Goal: Find specific page/section: Find specific page/section

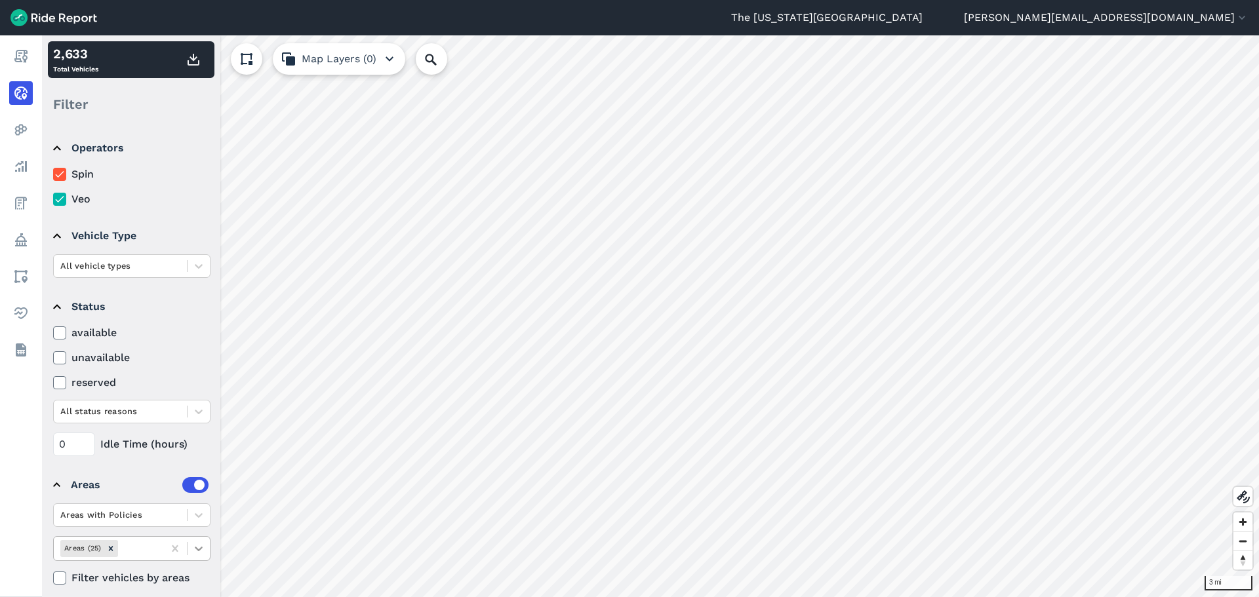
click at [203, 544] on icon at bounding box center [198, 548] width 13 height 13
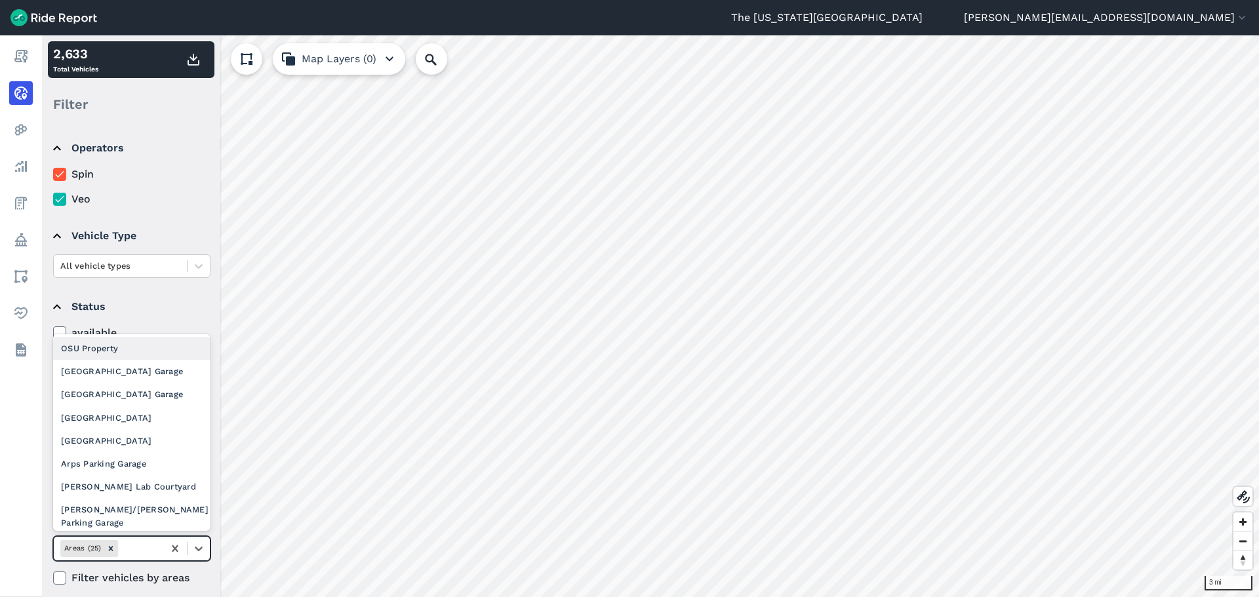
click at [154, 352] on div "OSU Property" at bounding box center [131, 348] width 157 height 23
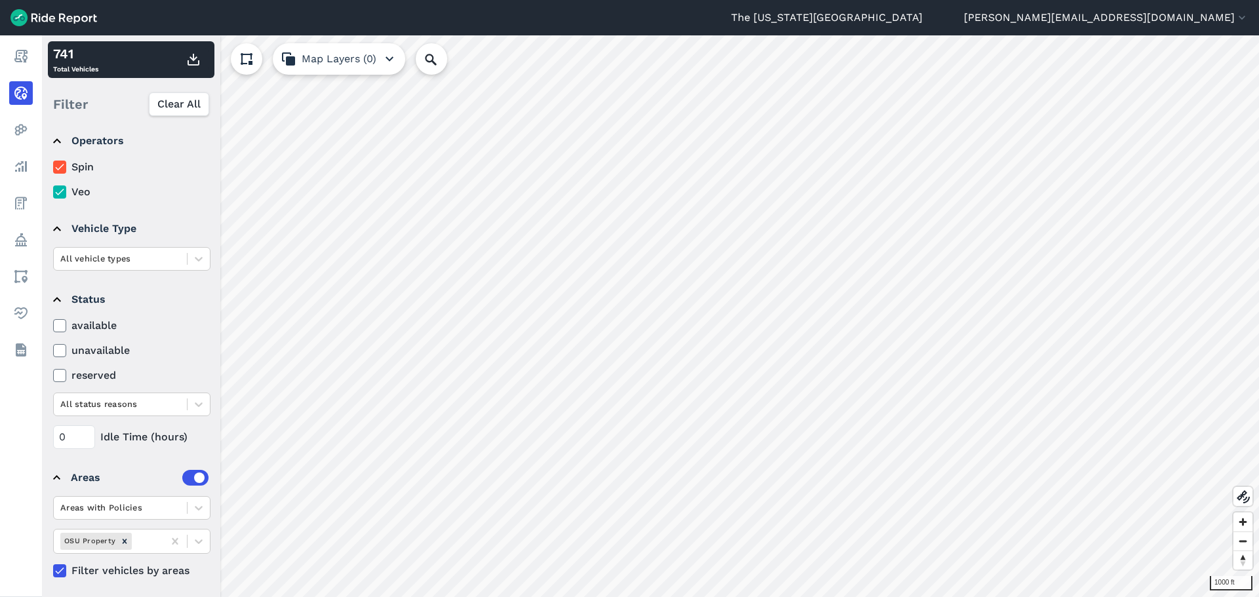
scroll to position [10, 0]
click at [120, 536] on icon "Remove OSU Property" at bounding box center [124, 538] width 9 height 9
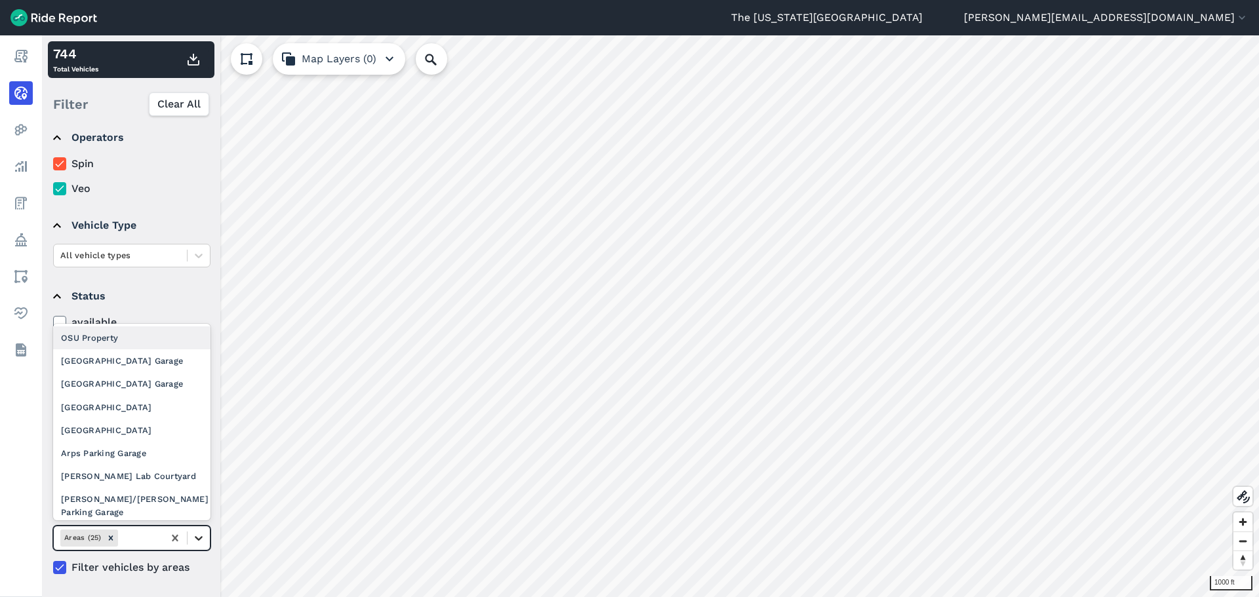
click at [204, 542] on icon at bounding box center [198, 538] width 13 height 13
click at [134, 365] on div "[GEOGRAPHIC_DATA] Garage" at bounding box center [131, 361] width 157 height 23
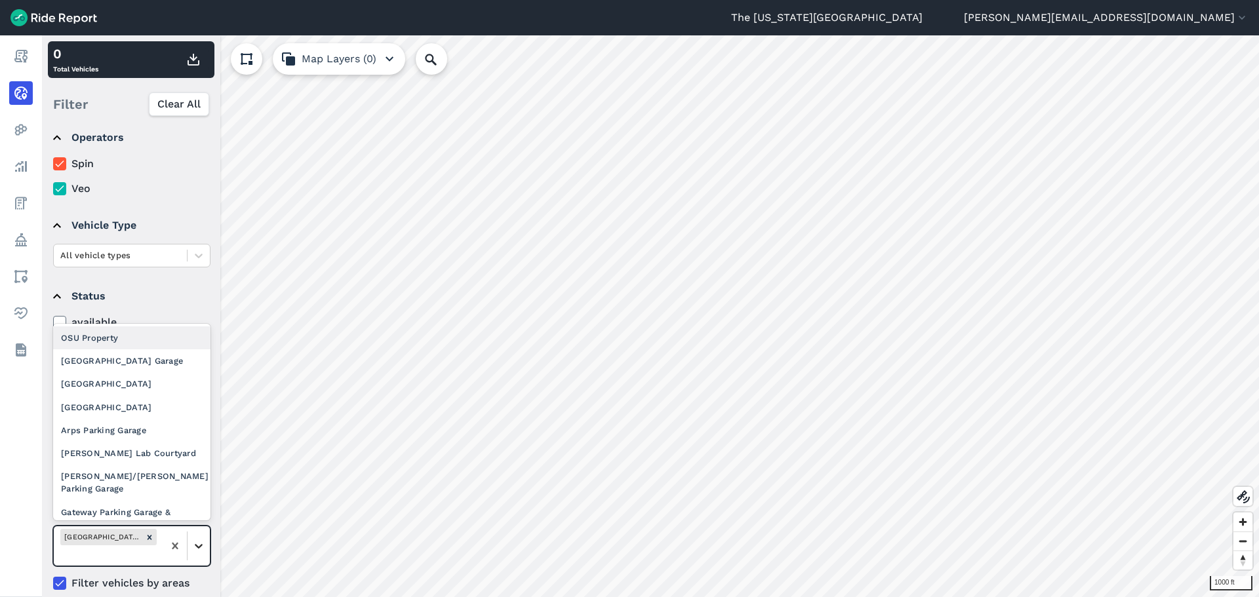
click at [197, 544] on icon at bounding box center [198, 546] width 13 height 13
click at [158, 365] on div "[GEOGRAPHIC_DATA] Garage" at bounding box center [131, 361] width 157 height 23
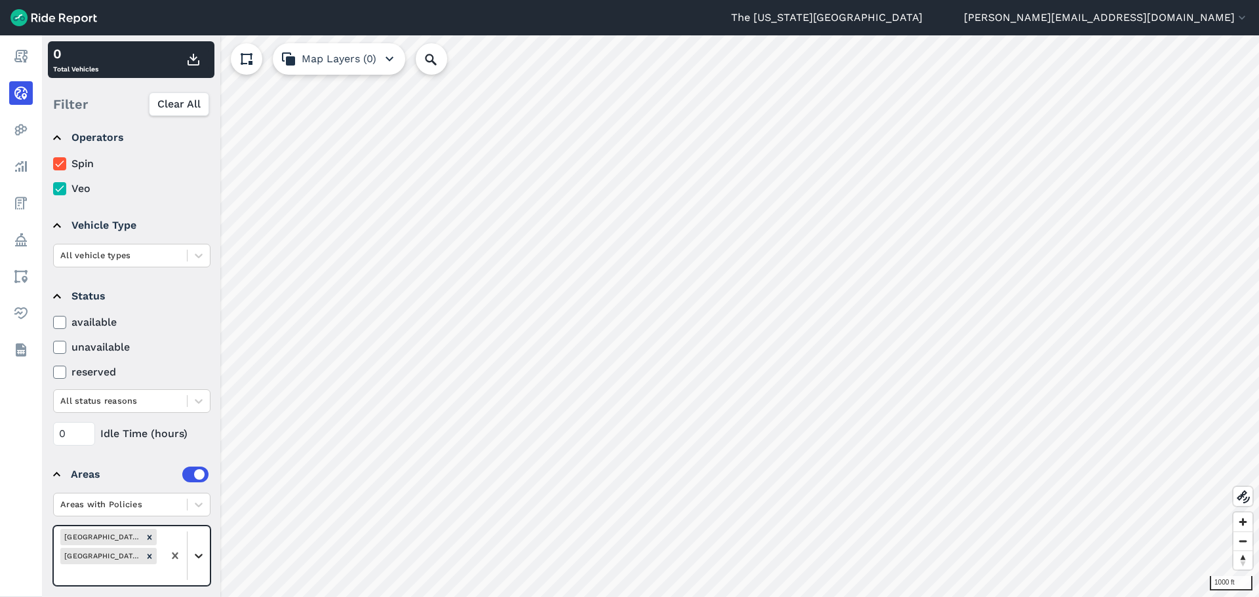
click at [201, 553] on icon at bounding box center [198, 556] width 13 height 13
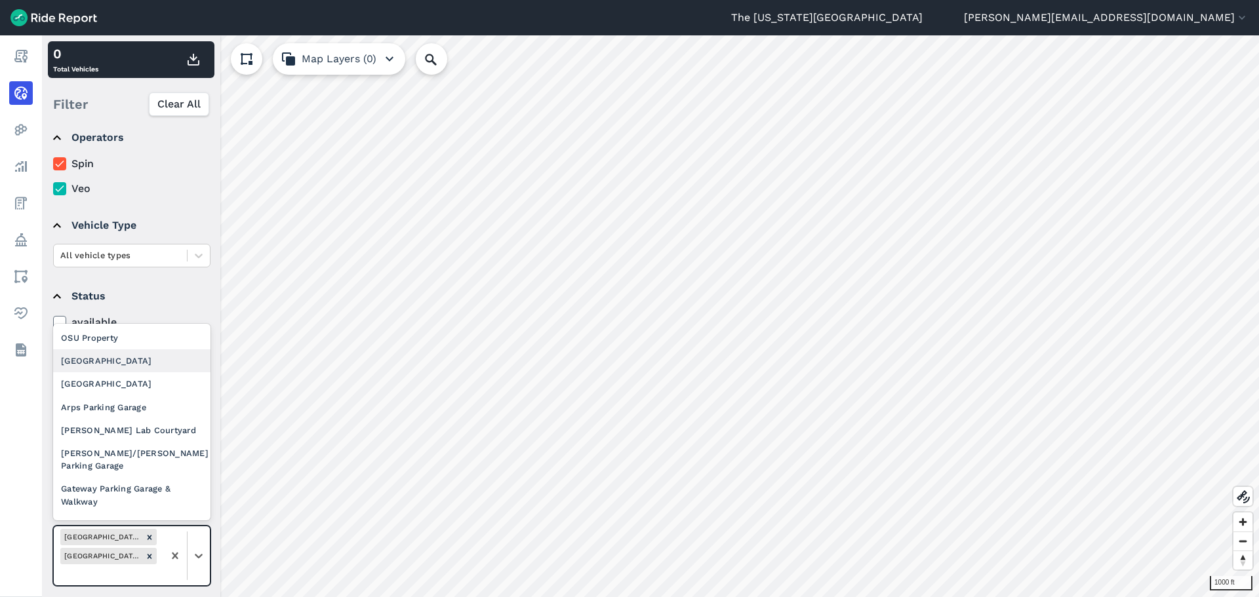
click at [144, 364] on div "[GEOGRAPHIC_DATA]" at bounding box center [131, 361] width 157 height 23
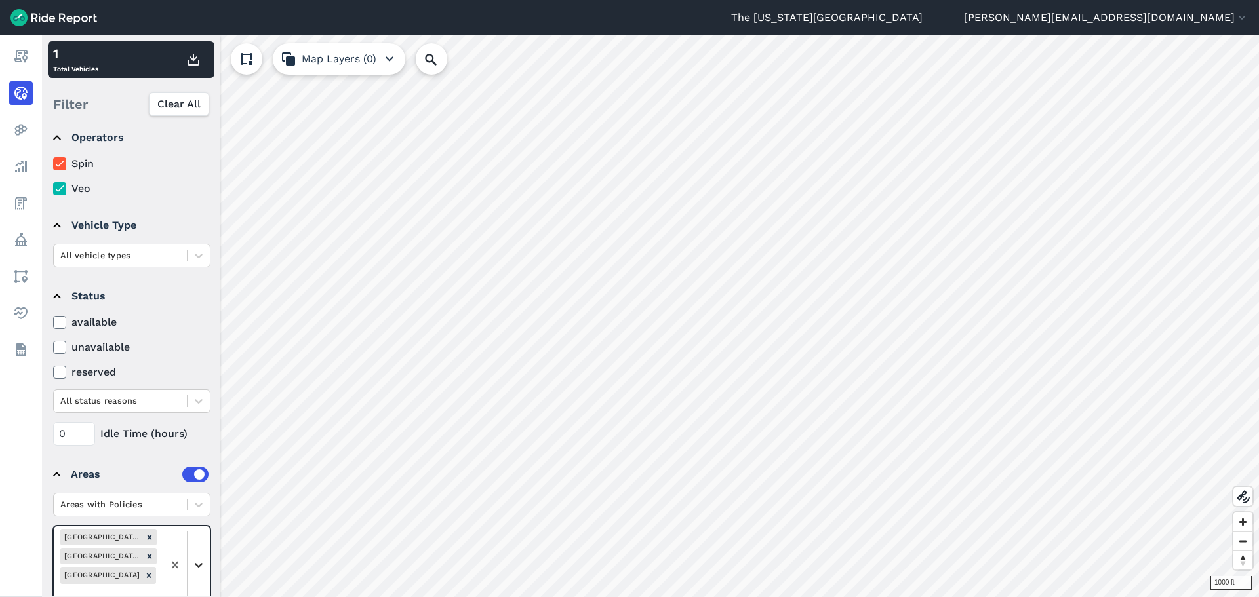
click at [203, 559] on icon at bounding box center [198, 565] width 13 height 13
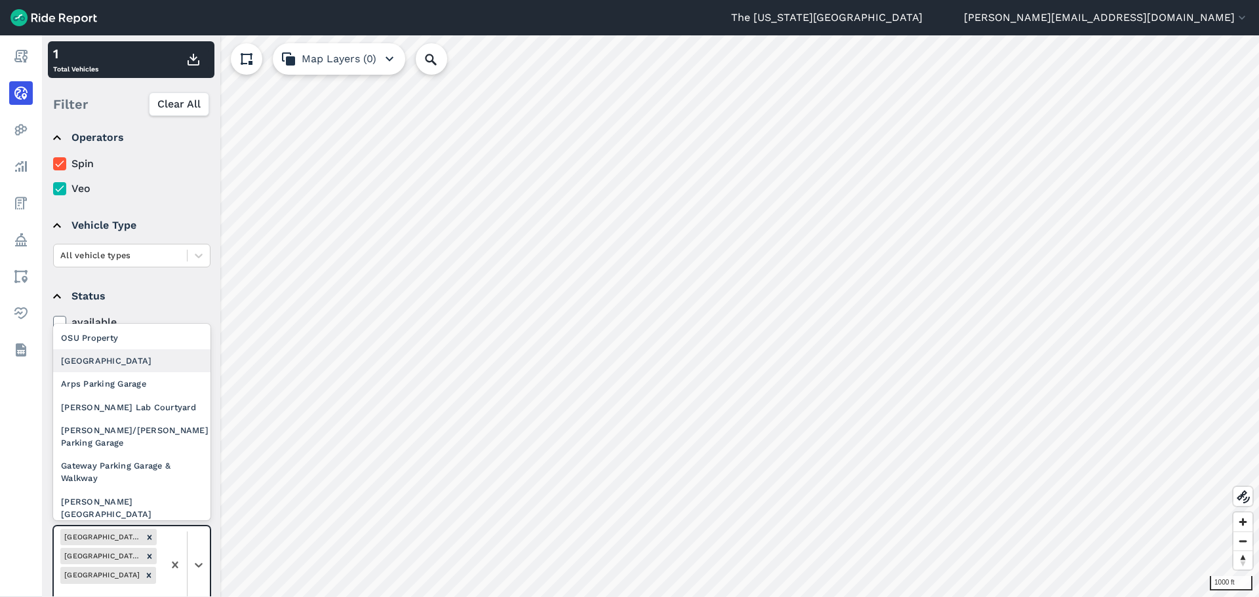
click at [171, 361] on div "[GEOGRAPHIC_DATA]" at bounding box center [131, 361] width 157 height 23
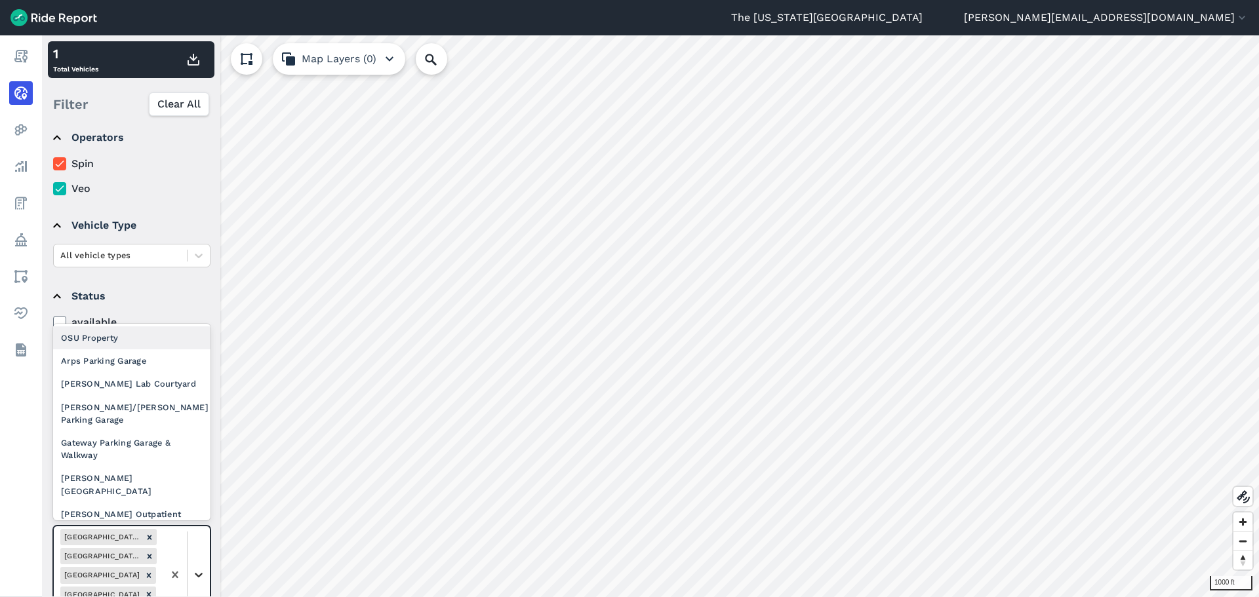
click at [201, 578] on icon at bounding box center [198, 575] width 13 height 13
click at [148, 365] on div "Arps Parking Garage" at bounding box center [131, 361] width 157 height 23
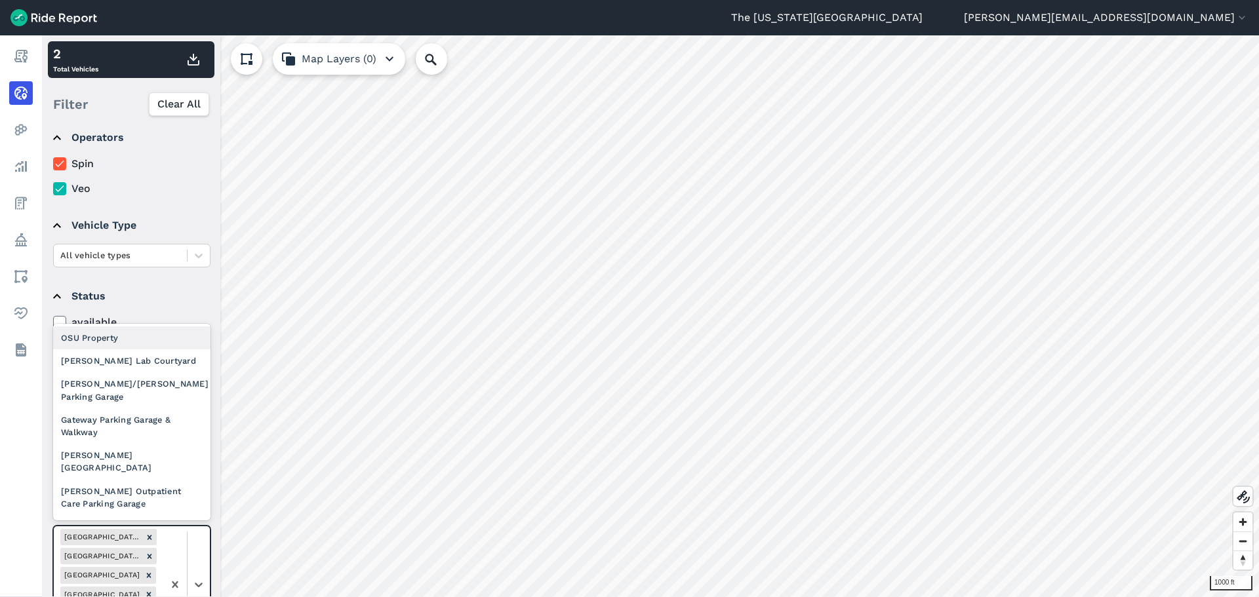
click at [201, 565] on div at bounding box center [186, 585] width 47 height 116
click at [151, 357] on div "[PERSON_NAME] Lab Courtyard" at bounding box center [131, 361] width 157 height 23
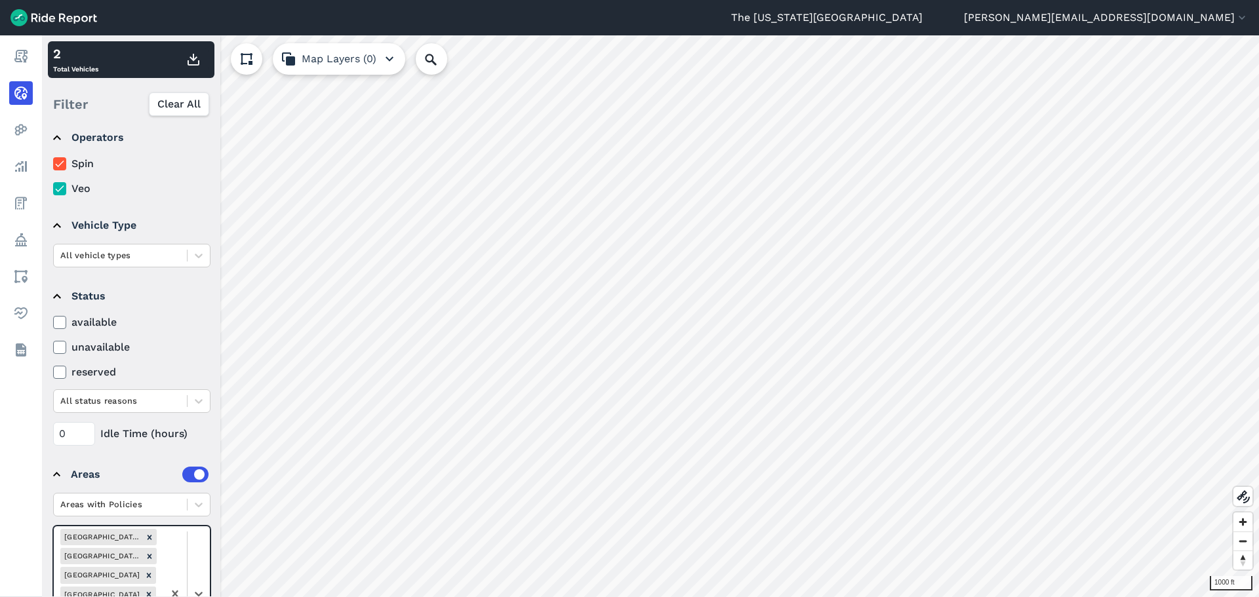
click at [199, 562] on div at bounding box center [186, 594] width 47 height 135
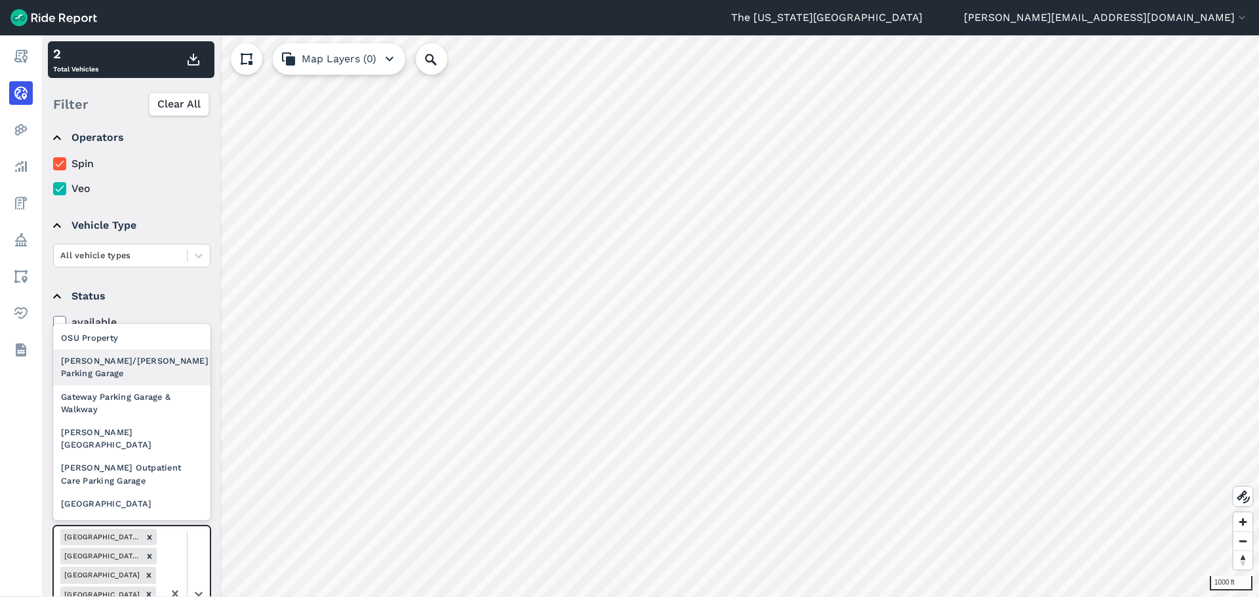
click at [149, 365] on div "[PERSON_NAME]/[PERSON_NAME] Parking Garage" at bounding box center [131, 367] width 157 height 35
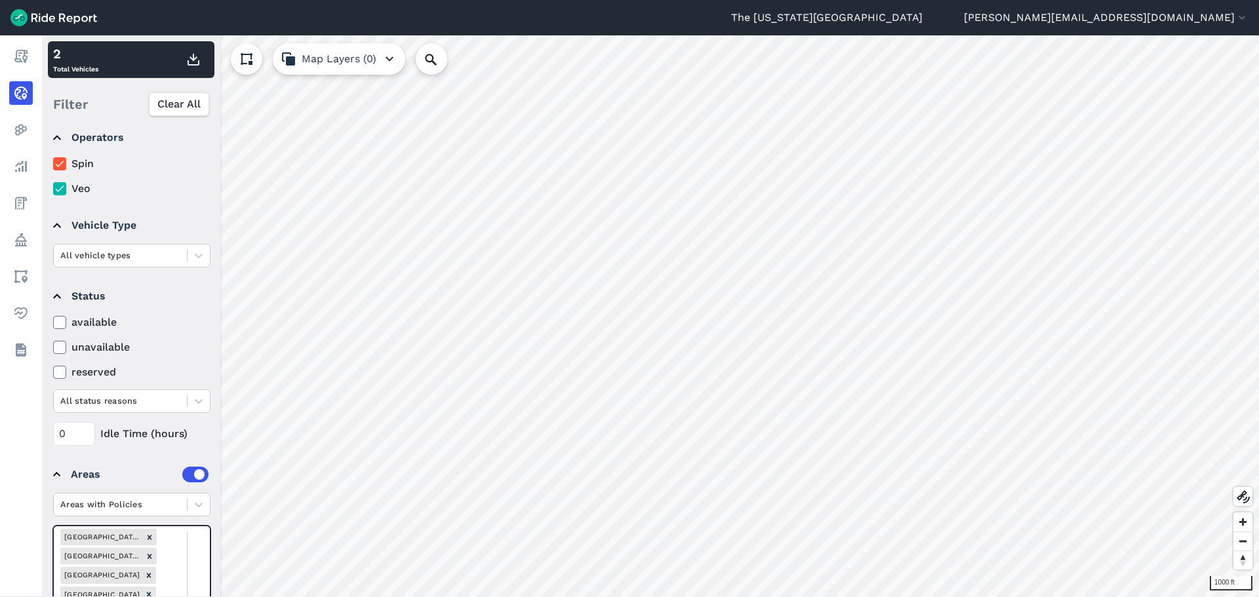
click at [201, 546] on div at bounding box center [186, 604] width 47 height 155
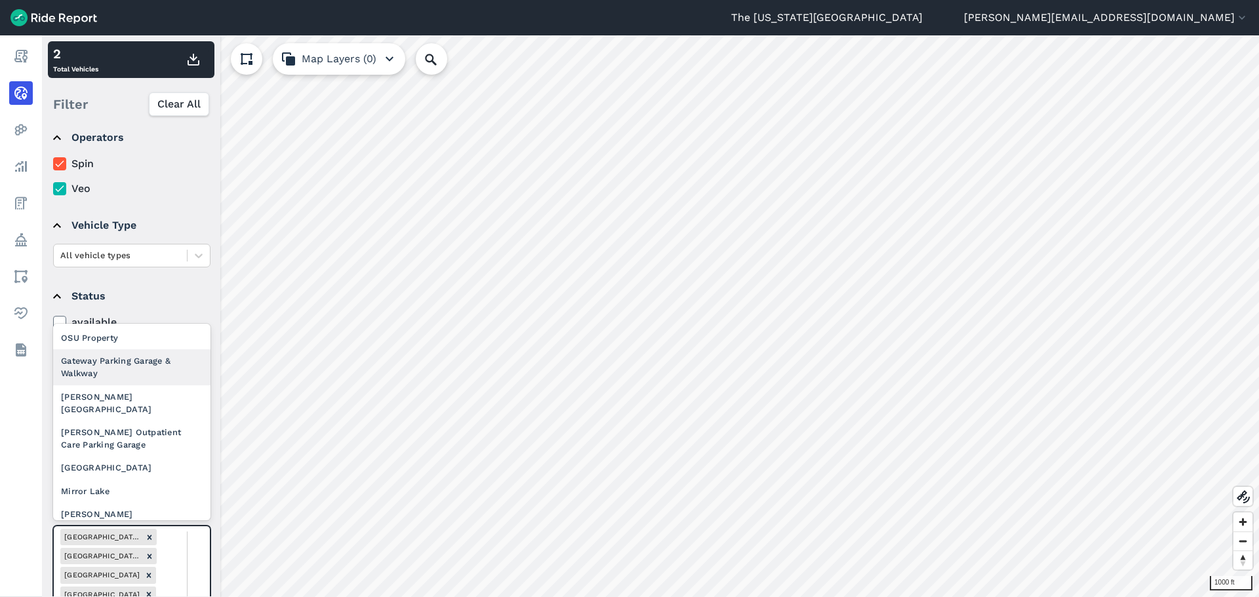
click at [145, 369] on div "Gateway Parking Garage & Walkway" at bounding box center [131, 367] width 157 height 35
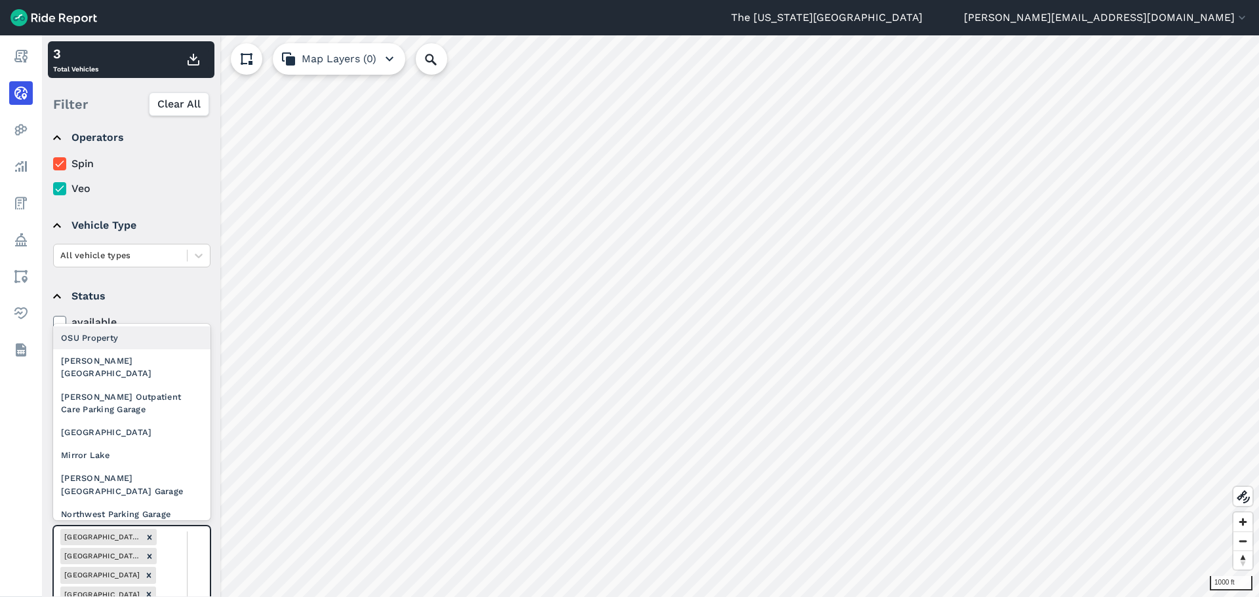
click at [144, 363] on div "[PERSON_NAME][GEOGRAPHIC_DATA]" at bounding box center [131, 367] width 157 height 35
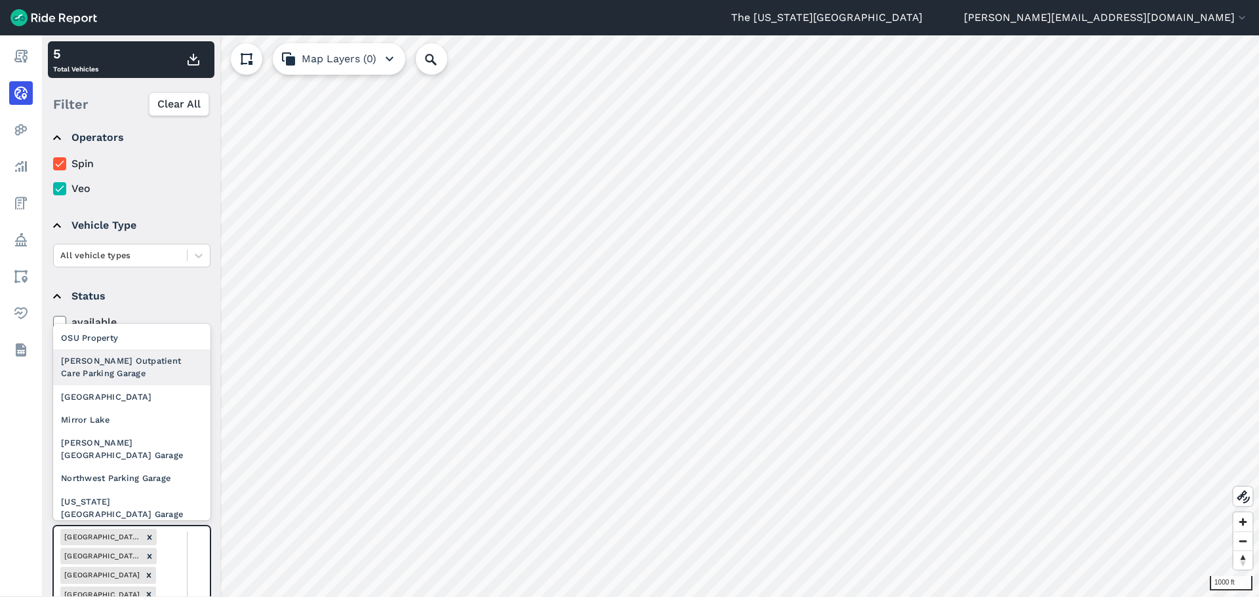
click at [142, 371] on div "[PERSON_NAME] Outpatient Care Parking Garage" at bounding box center [131, 367] width 157 height 35
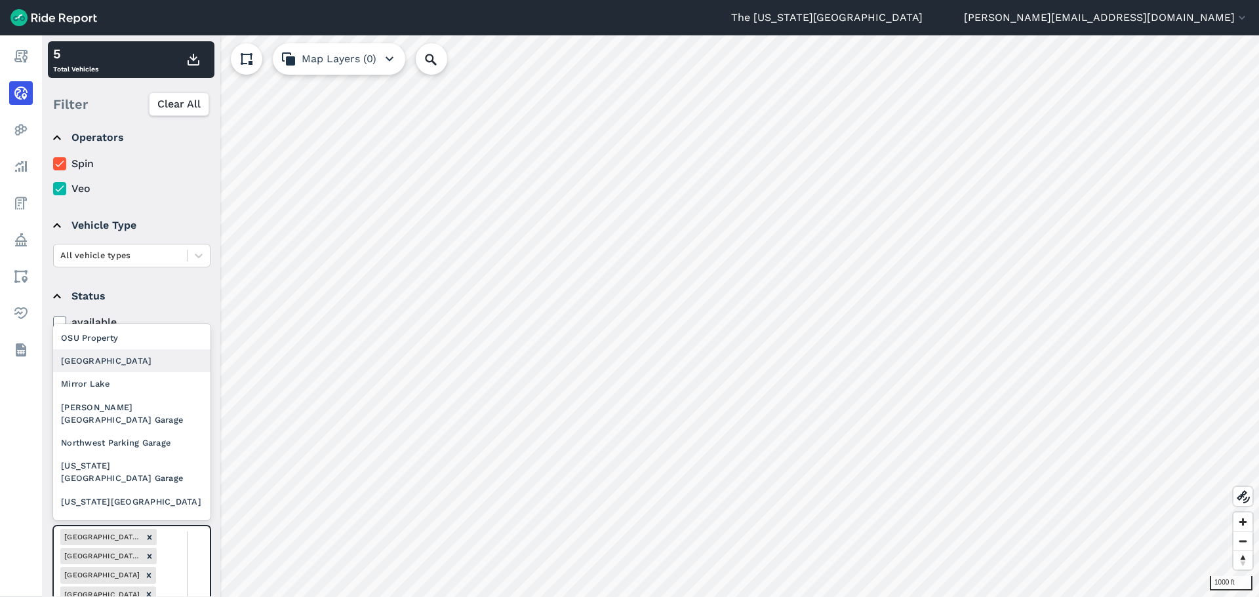
click at [135, 358] on div "[GEOGRAPHIC_DATA]" at bounding box center [131, 361] width 157 height 23
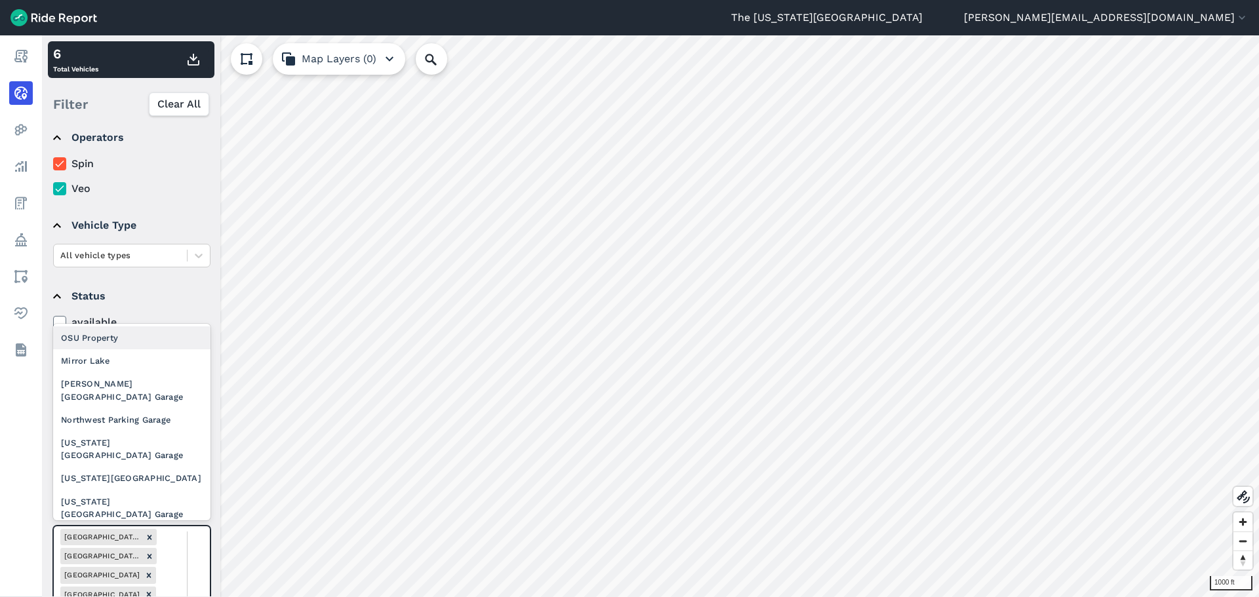
click at [141, 365] on div "Mirror Lake" at bounding box center [131, 361] width 157 height 23
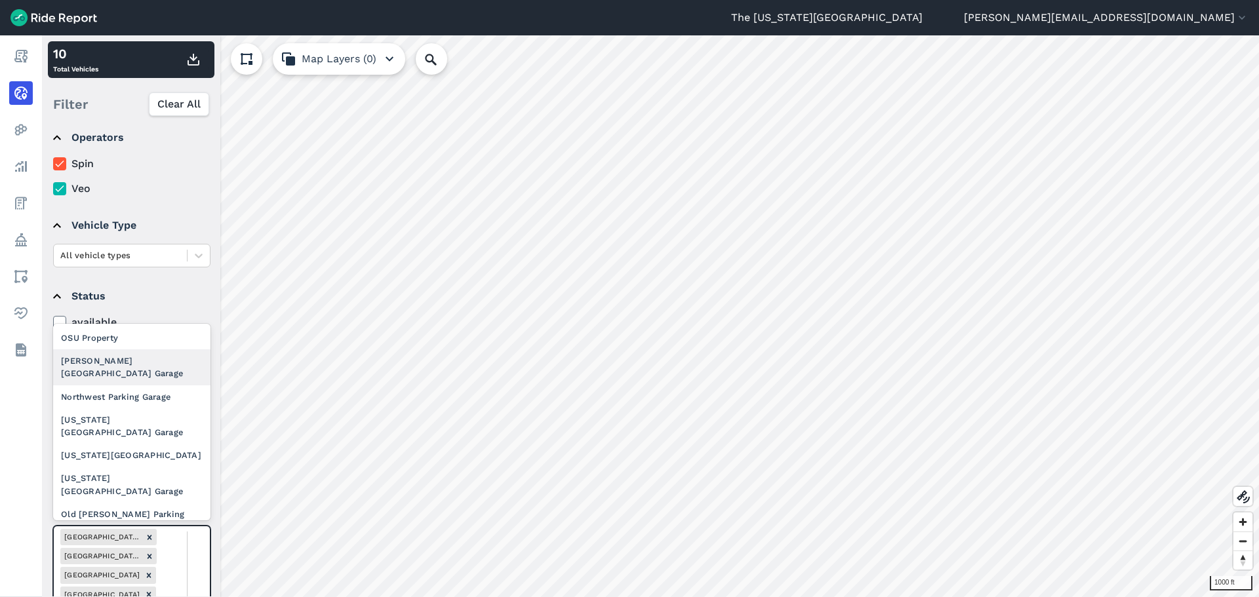
click at [140, 361] on div "[PERSON_NAME][GEOGRAPHIC_DATA] Garage" at bounding box center [131, 367] width 157 height 35
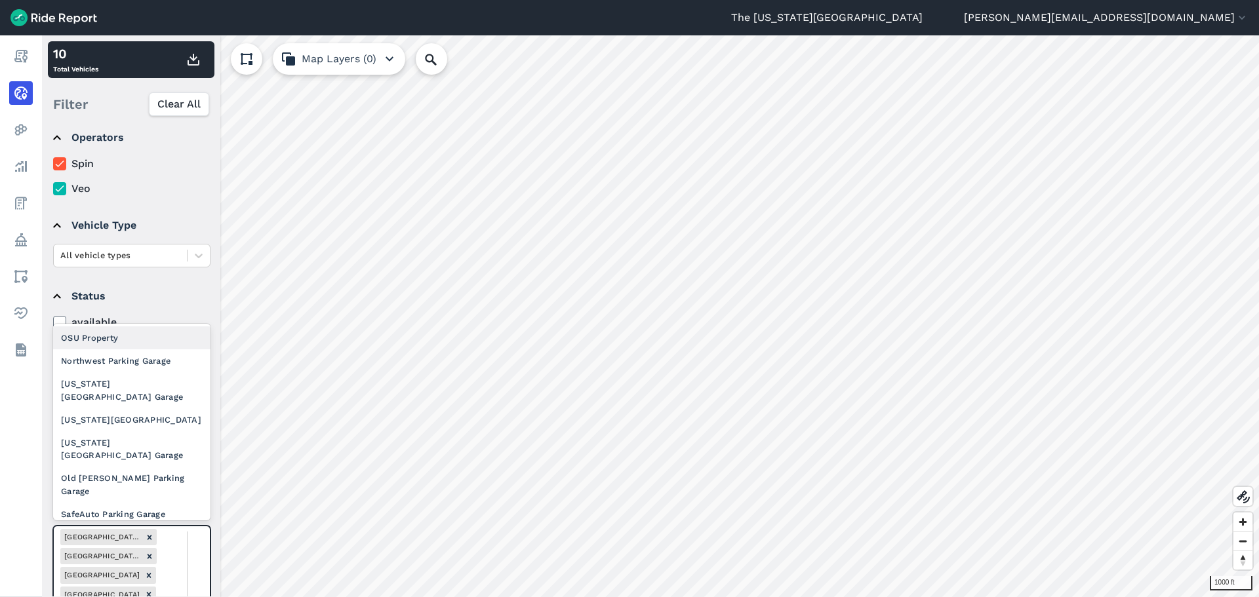
click at [147, 371] on div "Northwest Parking Garage" at bounding box center [131, 361] width 157 height 23
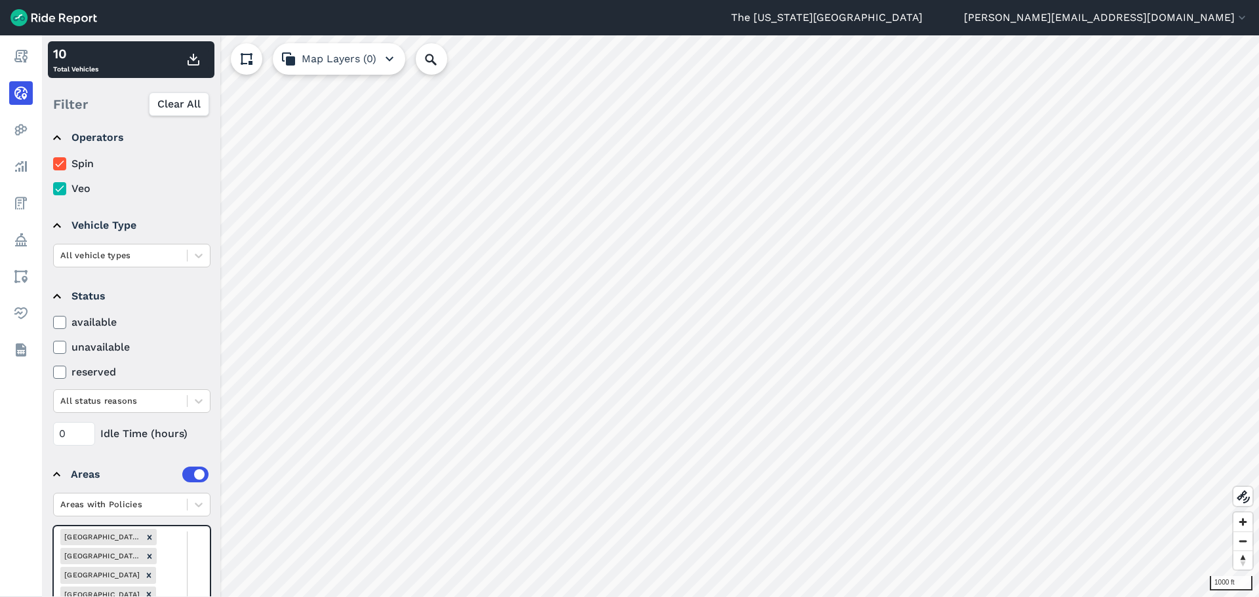
drag, startPoint x: 198, startPoint y: 555, endPoint x: 195, endPoint y: 538, distance: 17.3
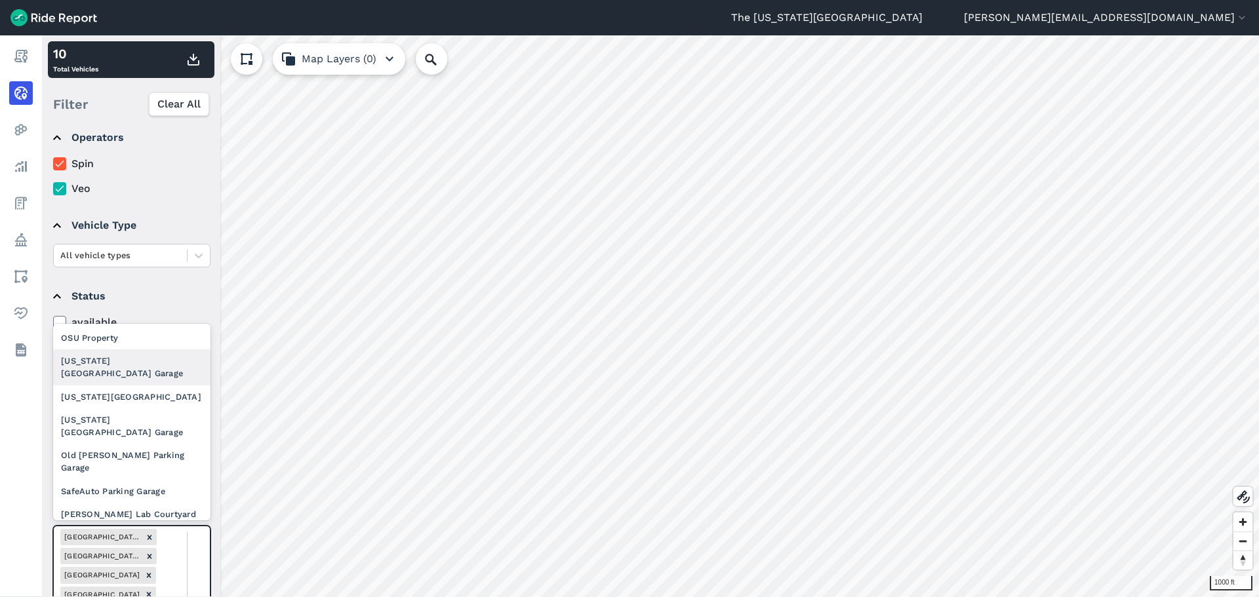
click at [145, 362] on div "[US_STATE] [GEOGRAPHIC_DATA] Garage" at bounding box center [131, 367] width 157 height 35
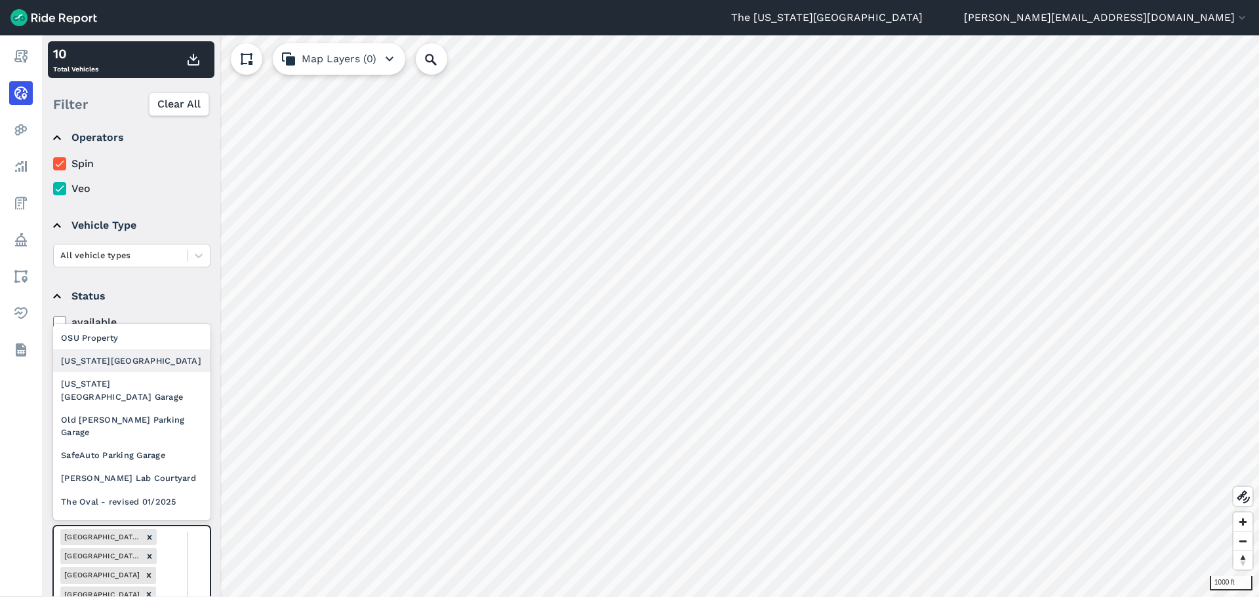
click at [142, 365] on div "[US_STATE][GEOGRAPHIC_DATA]" at bounding box center [131, 361] width 157 height 23
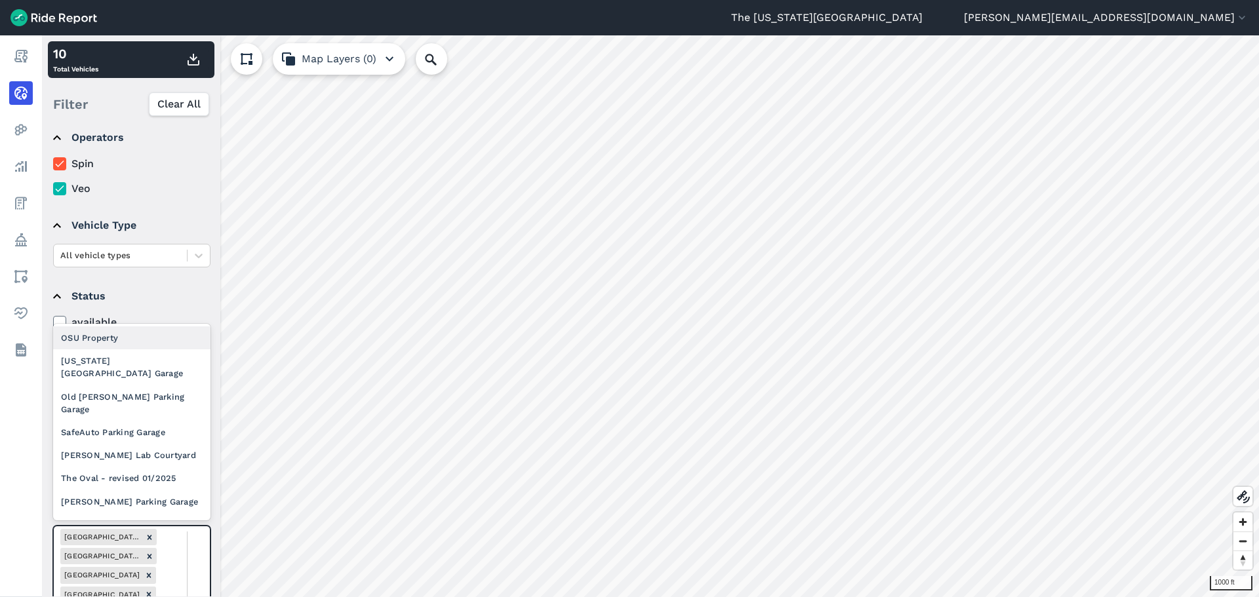
drag, startPoint x: 197, startPoint y: 561, endPoint x: 186, endPoint y: 518, distance: 44.1
click at [132, 374] on div "[US_STATE] [GEOGRAPHIC_DATA] Garage" at bounding box center [131, 367] width 157 height 35
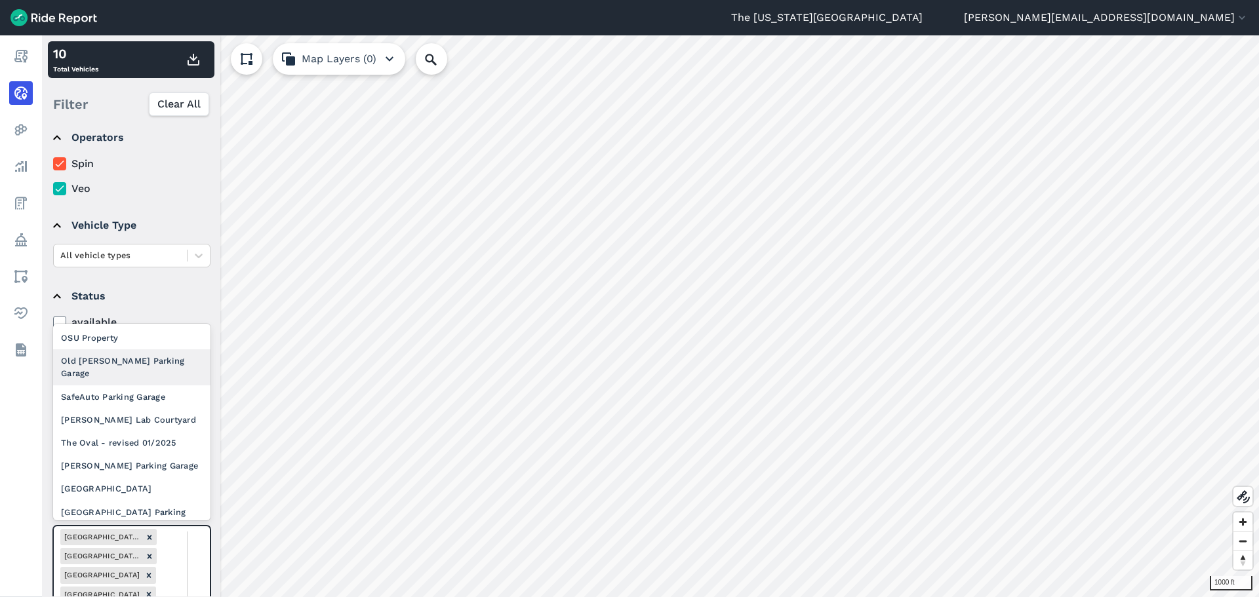
click at [137, 366] on div "Old [PERSON_NAME] Parking Garage" at bounding box center [131, 367] width 157 height 35
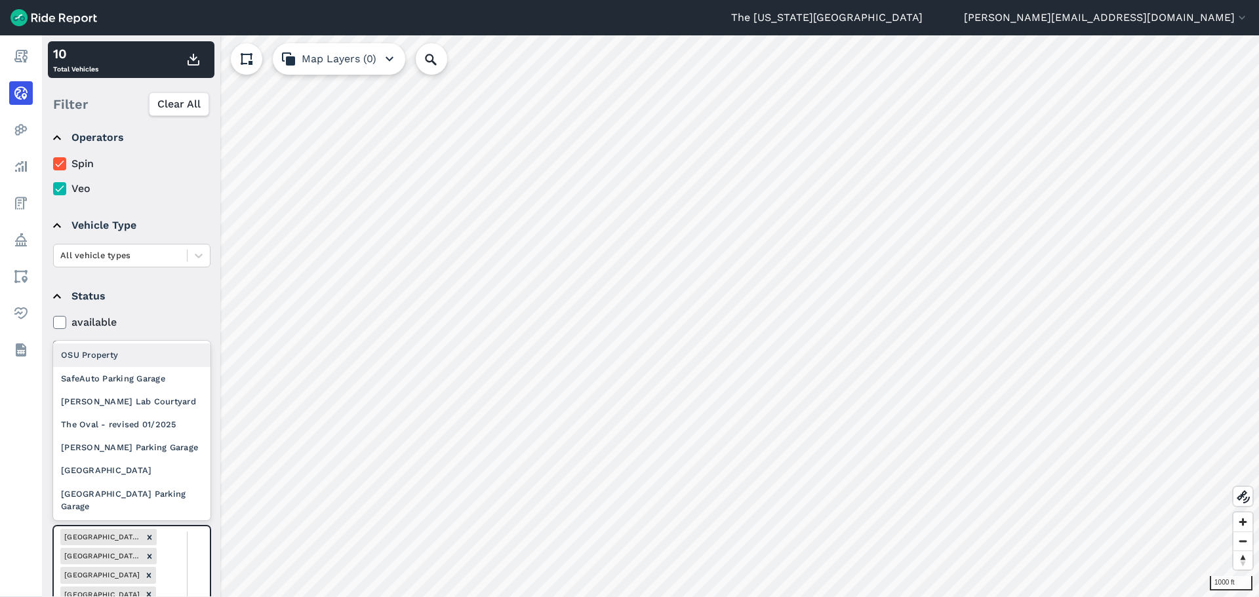
drag, startPoint x: 193, startPoint y: 550, endPoint x: 194, endPoint y: 536, distance: 13.8
click at [138, 379] on div "SafeAuto Parking Garage" at bounding box center [131, 378] width 157 height 23
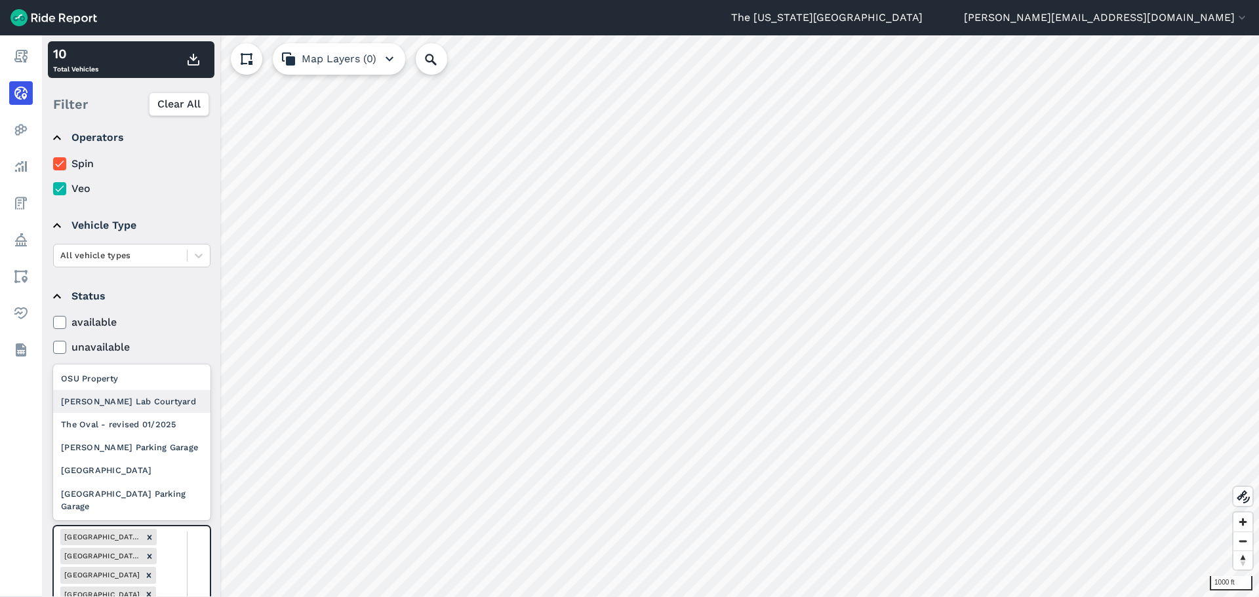
click at [142, 407] on div "[PERSON_NAME] Lab Courtyard" at bounding box center [131, 401] width 157 height 23
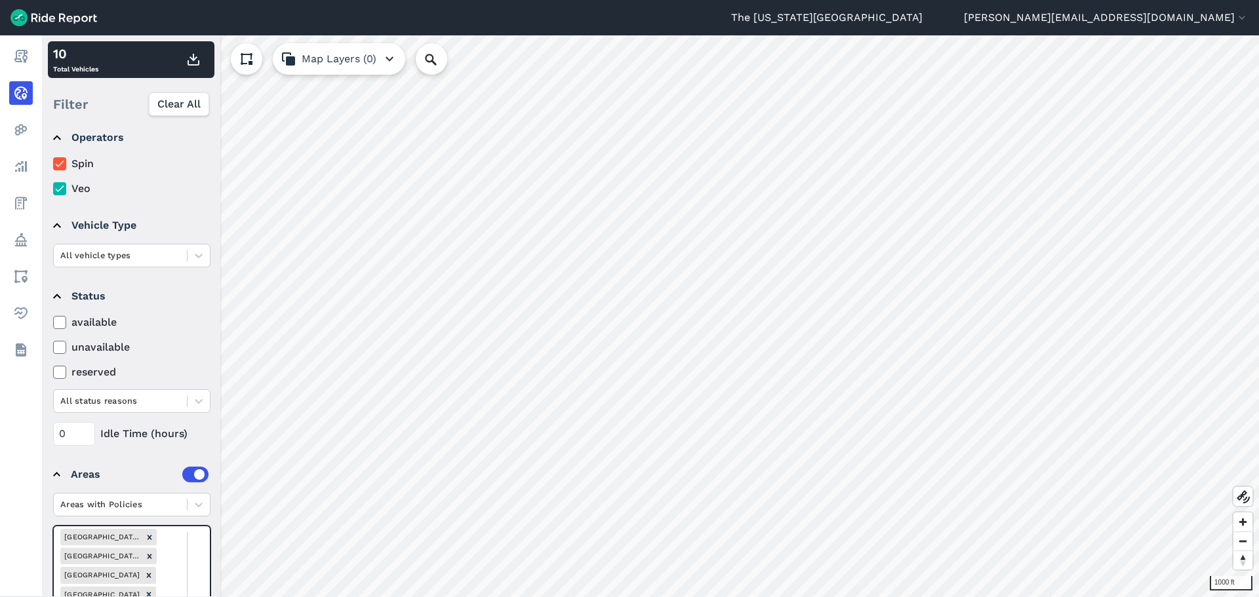
click at [151, 416] on div "The Oval - revised 01/2025" at bounding box center [131, 424] width 157 height 23
click at [153, 456] on div "[PERSON_NAME] Parking Garage" at bounding box center [131, 447] width 157 height 23
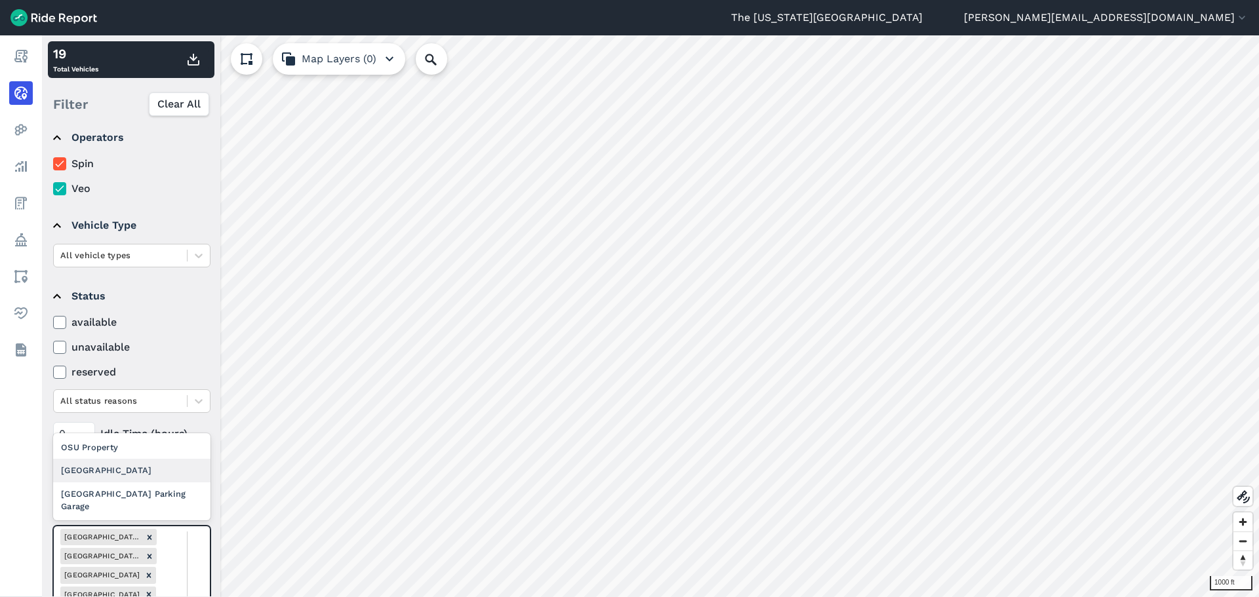
click at [162, 475] on div "[GEOGRAPHIC_DATA]" at bounding box center [131, 470] width 157 height 23
click at [164, 497] on div "[GEOGRAPHIC_DATA] Parking Garage" at bounding box center [131, 500] width 157 height 35
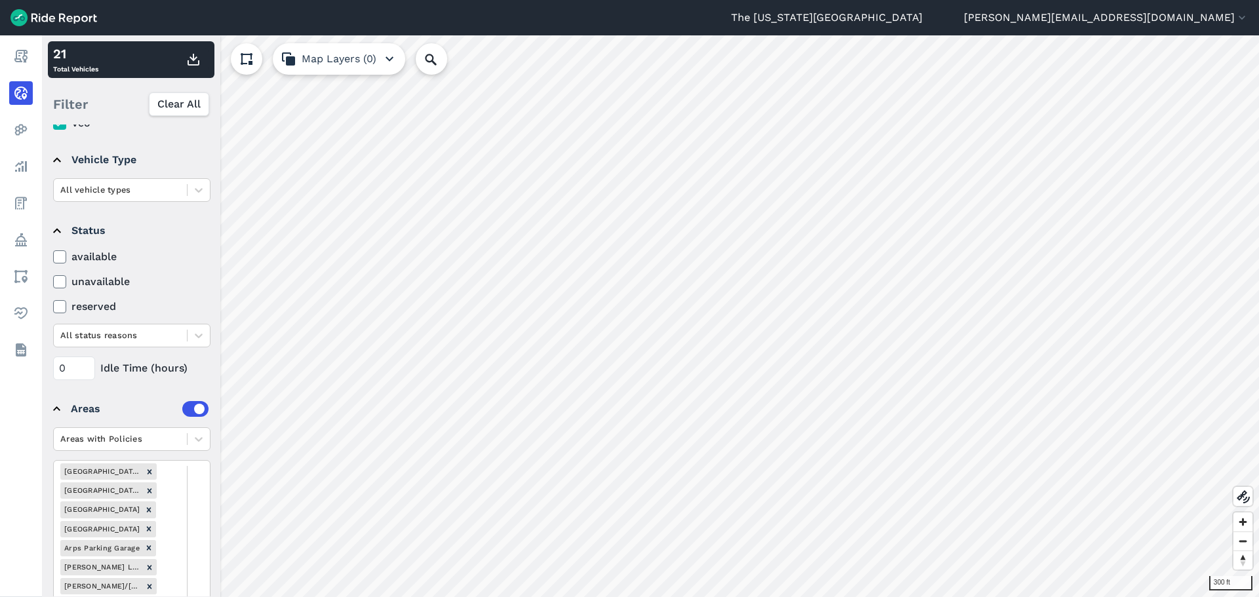
click at [891, 30] on div "The [US_STATE][GEOGRAPHIC_DATA] [PERSON_NAME][EMAIL_ADDRESS][DOMAIN_NAME] Setti…" at bounding box center [629, 298] width 1259 height 597
click at [1241, 502] on icon at bounding box center [1243, 497] width 16 height 16
click at [1245, 499] on use at bounding box center [1243, 497] width 13 height 13
click at [1247, 500] on icon at bounding box center [1243, 497] width 16 height 16
click at [1247, 498] on icon at bounding box center [1243, 497] width 16 height 16
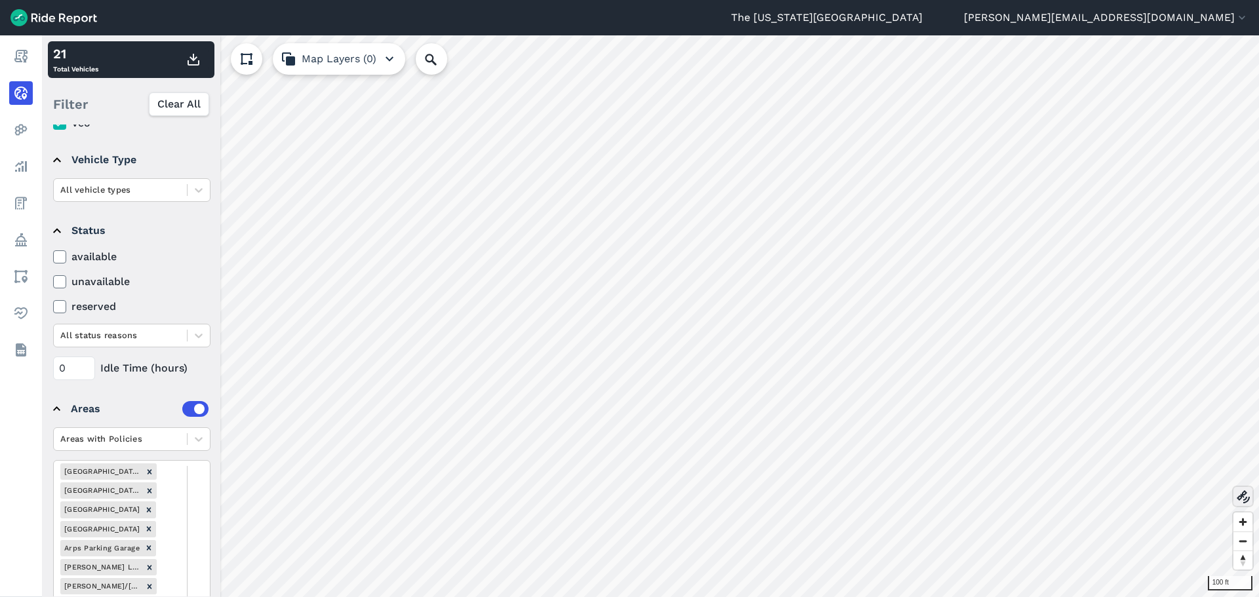
click at [1245, 505] on button at bounding box center [1243, 496] width 19 height 19
click at [1242, 499] on use at bounding box center [1243, 497] width 13 height 13
click at [1241, 502] on icon at bounding box center [1243, 497] width 16 height 16
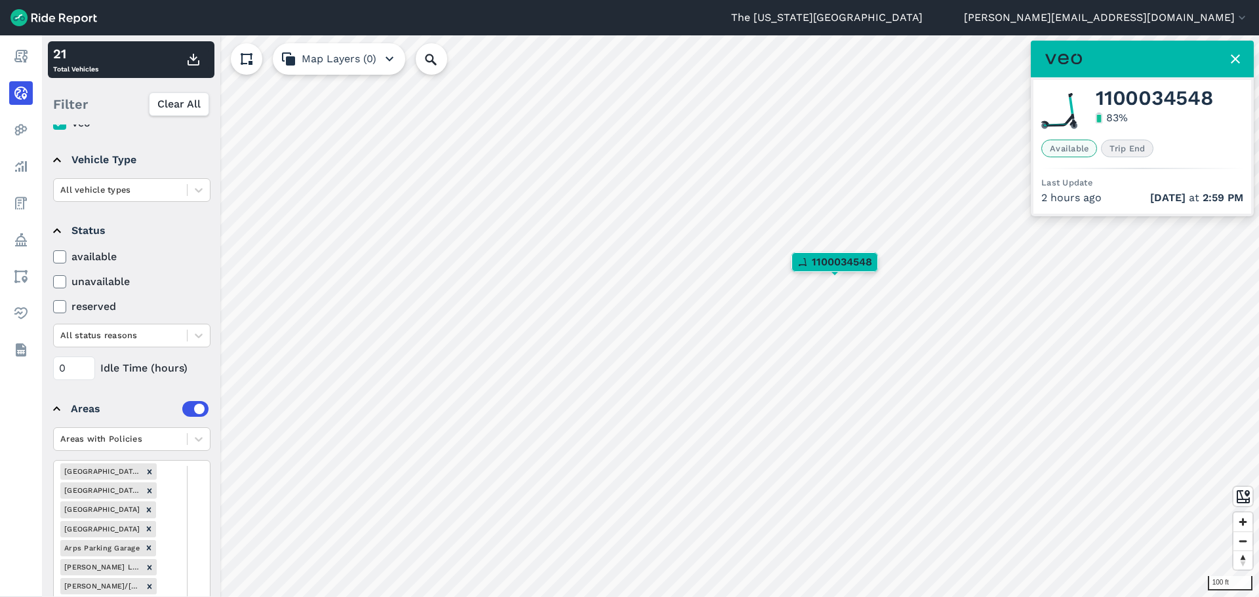
click at [1237, 56] on icon at bounding box center [1236, 59] width 16 height 16
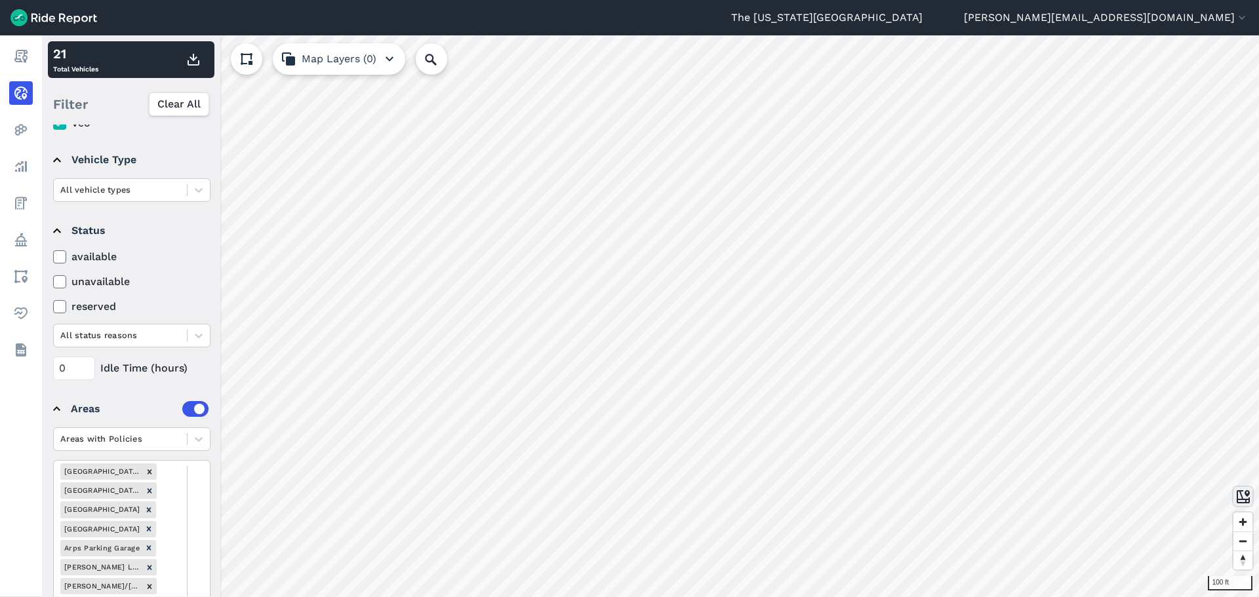
click at [1243, 497] on icon at bounding box center [1243, 497] width 16 height 16
click at [1245, 501] on icon at bounding box center [1243, 497] width 16 height 16
click at [1245, 500] on use at bounding box center [1243, 497] width 13 height 13
click at [1246, 501] on icon at bounding box center [1243, 497] width 16 height 16
click at [1245, 500] on use at bounding box center [1243, 497] width 13 height 13
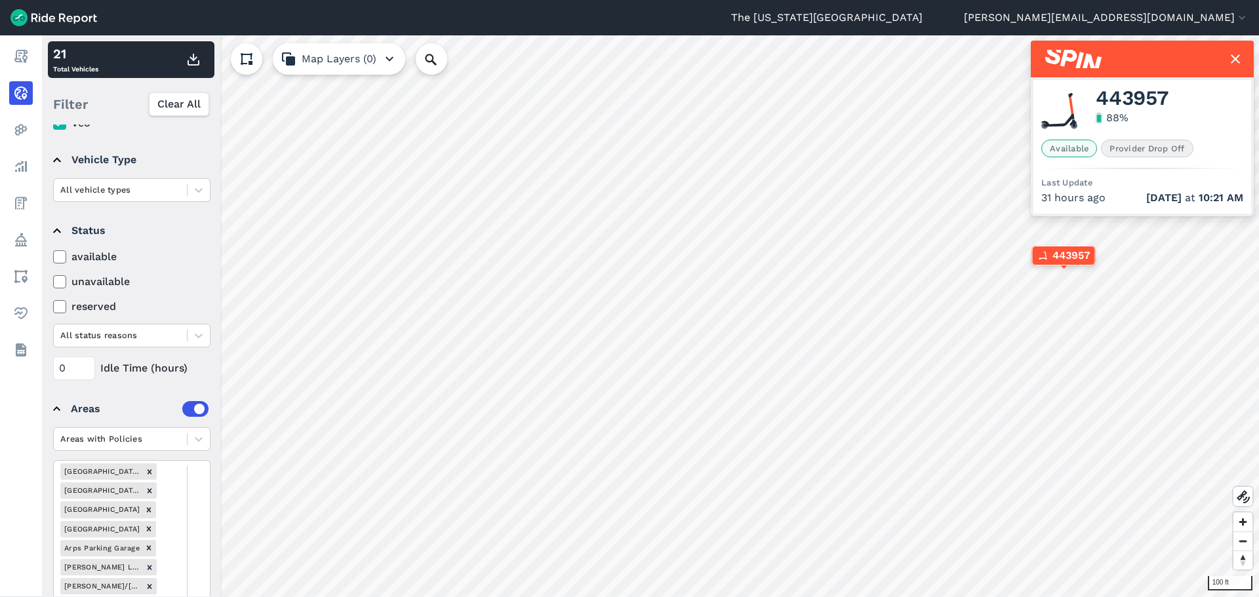
click at [1234, 56] on icon at bounding box center [1236, 59] width 16 height 16
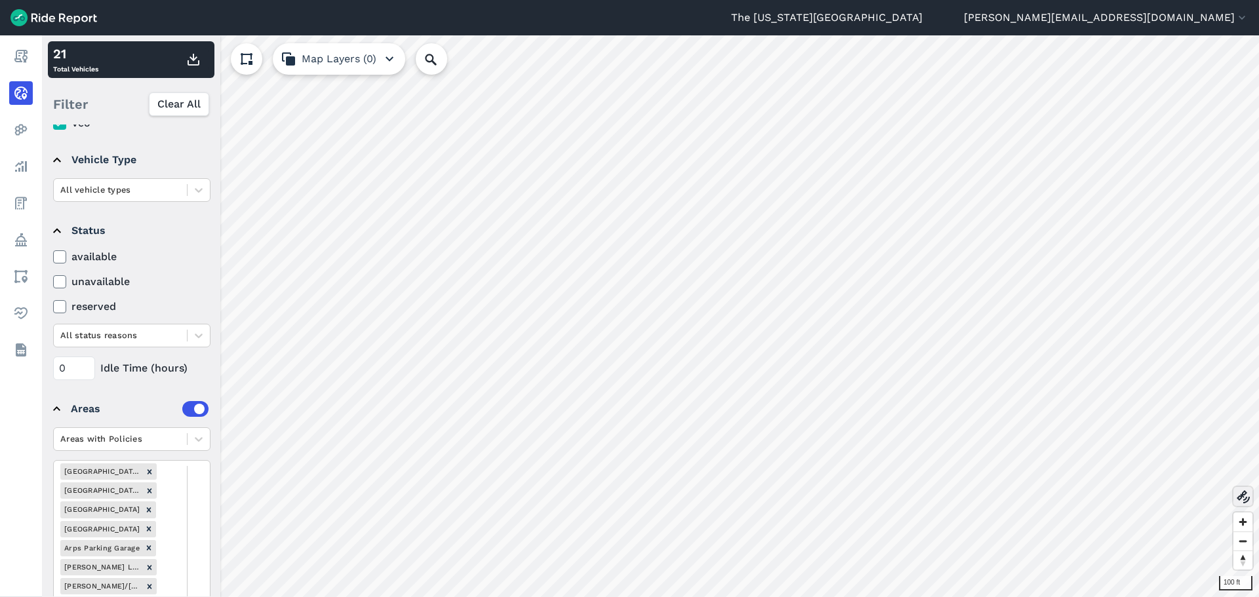
click at [1249, 498] on use at bounding box center [1243, 497] width 13 height 13
click at [1248, 498] on icon at bounding box center [1243, 497] width 16 height 16
click at [197, 441] on icon at bounding box center [198, 439] width 13 height 13
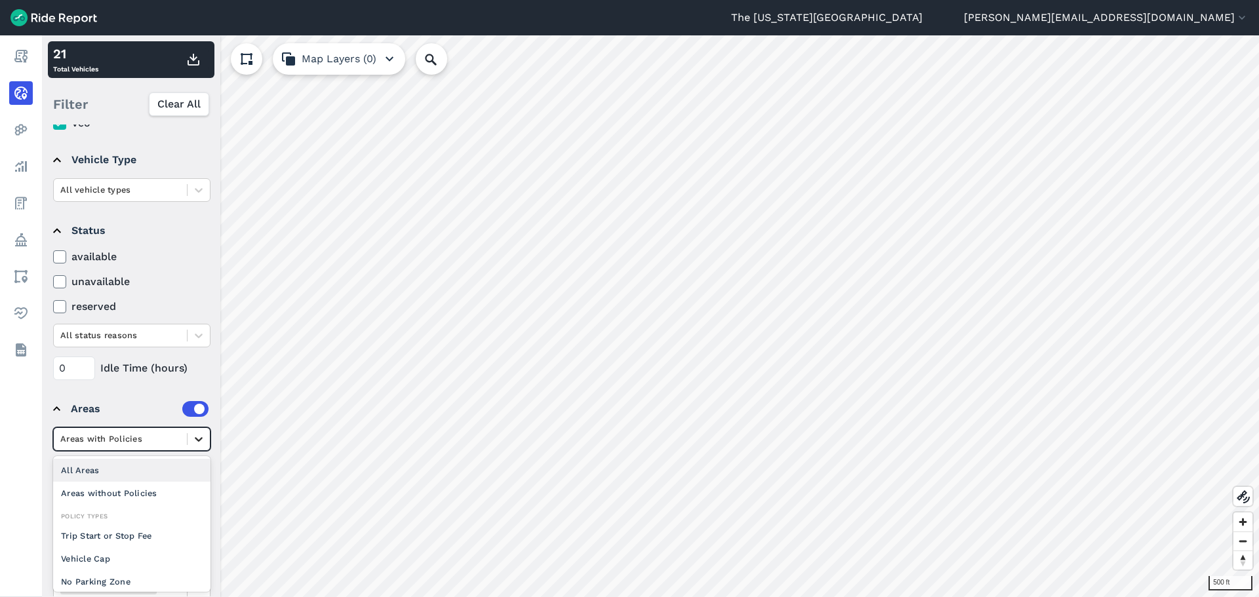
click at [202, 441] on icon at bounding box center [198, 439] width 13 height 13
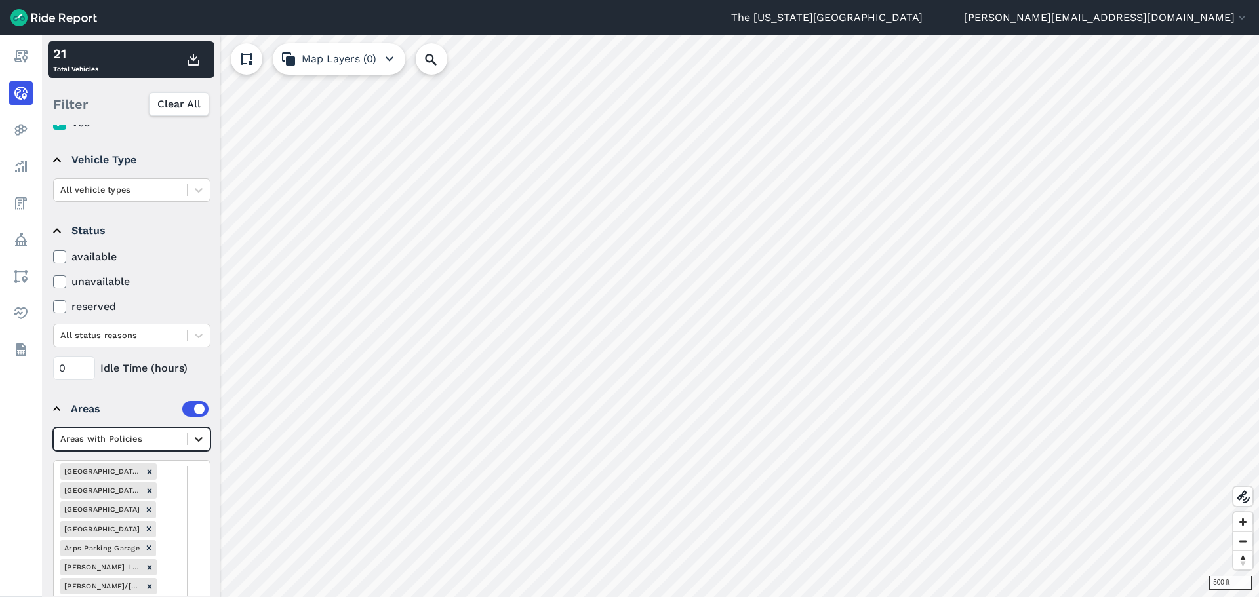
click at [199, 441] on icon at bounding box center [199, 439] width 8 height 5
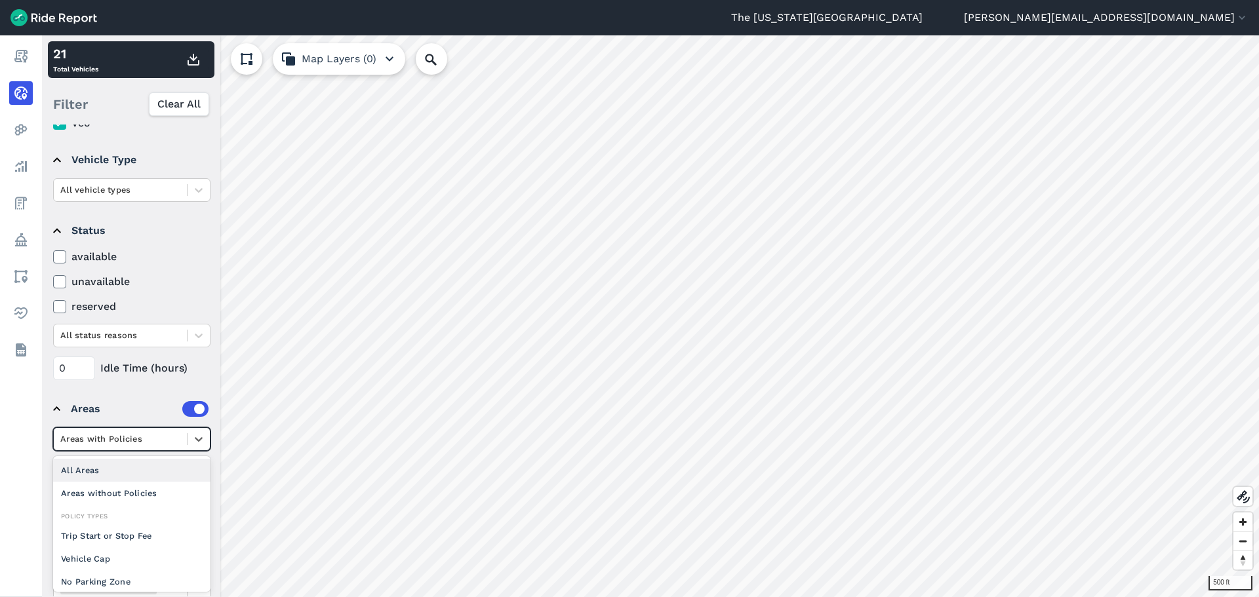
click at [156, 466] on div "All Areas" at bounding box center [131, 470] width 157 height 23
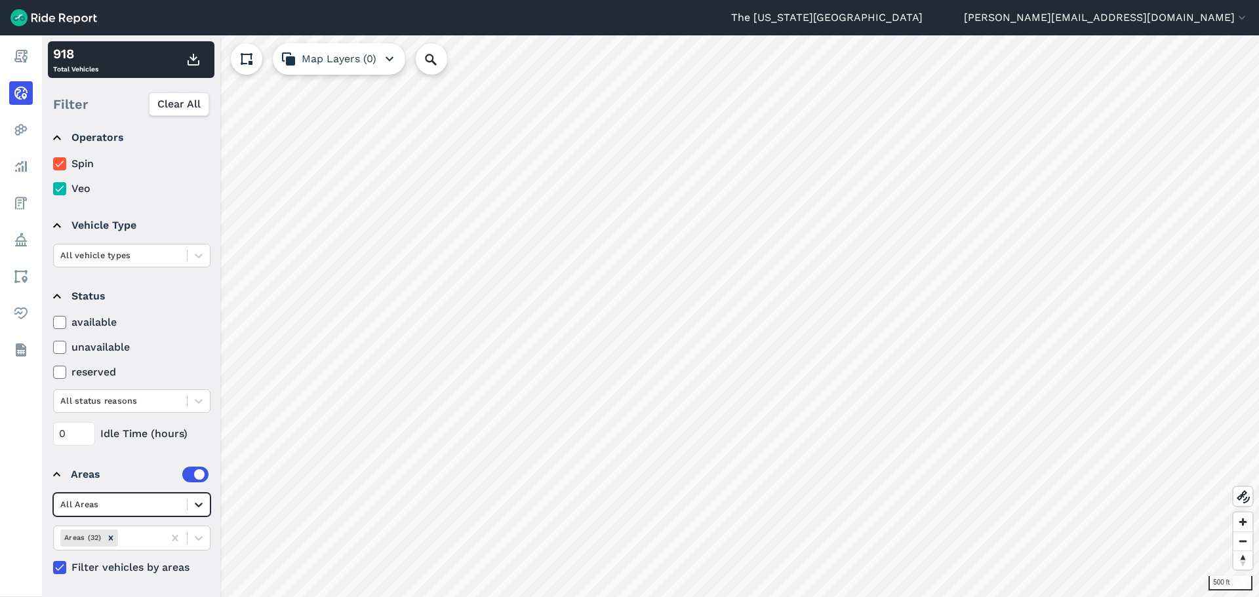
click at [200, 510] on div "option All Areas, selected. Select is focused ,type to refine list, press Down …" at bounding box center [131, 505] width 157 height 24
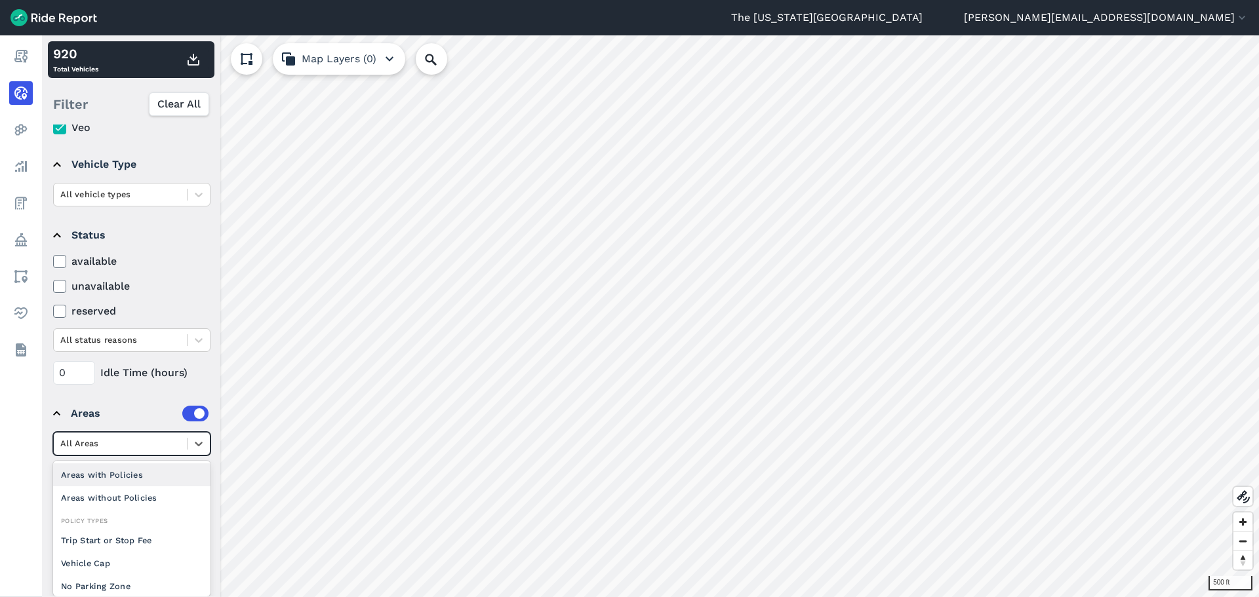
click at [132, 406] on div "Operators Spin Veo Vehicle Type All vehicle types Status available unavailable …" at bounding box center [131, 361] width 178 height 472
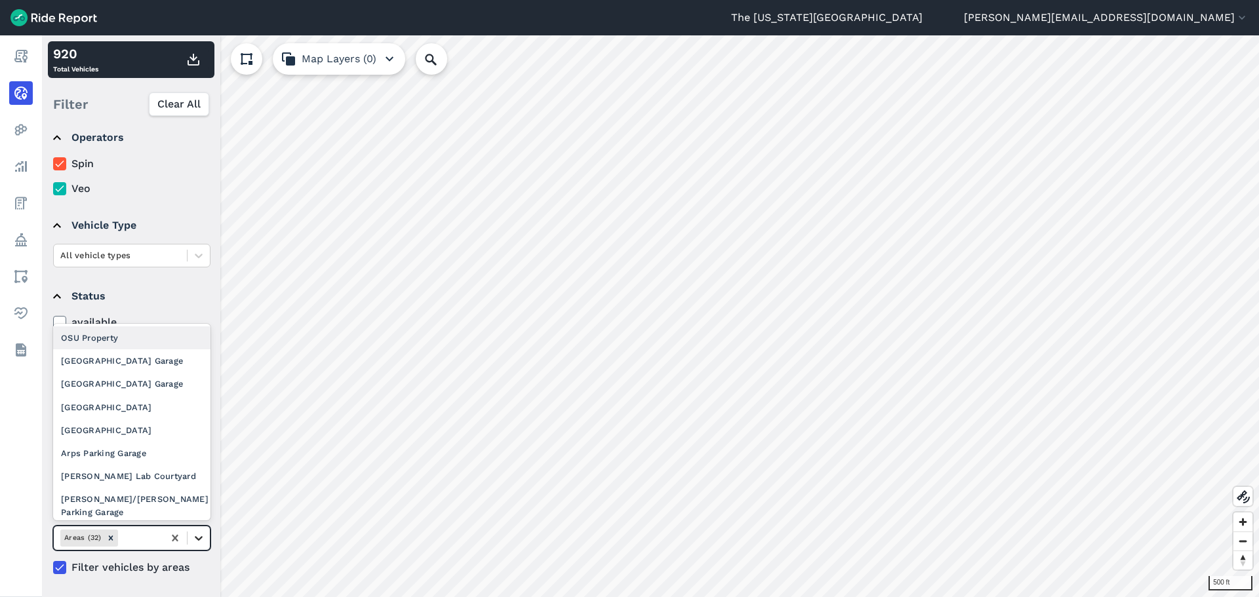
click at [199, 536] on icon at bounding box center [198, 538] width 13 height 13
click at [144, 340] on div "OSU Property" at bounding box center [131, 338] width 157 height 23
